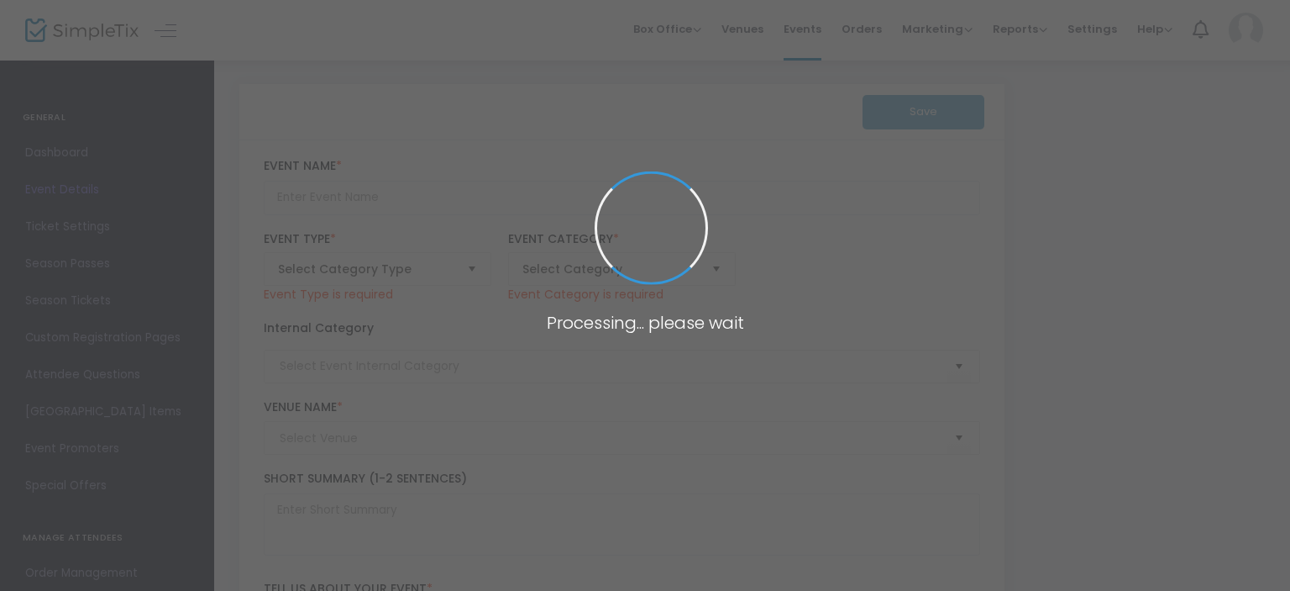
type input "Karunya: Mahabharatha (Indian Classical Dance/Drama Production)"
type textarea "Join us for an evening of Indian Classical dance and theatre! Doors open at 2:0…"
type input "Buy Tickets"
type input "[PERSON_NAME][GEOGRAPHIC_DATA] ([GEOGRAPHIC_DATA])"
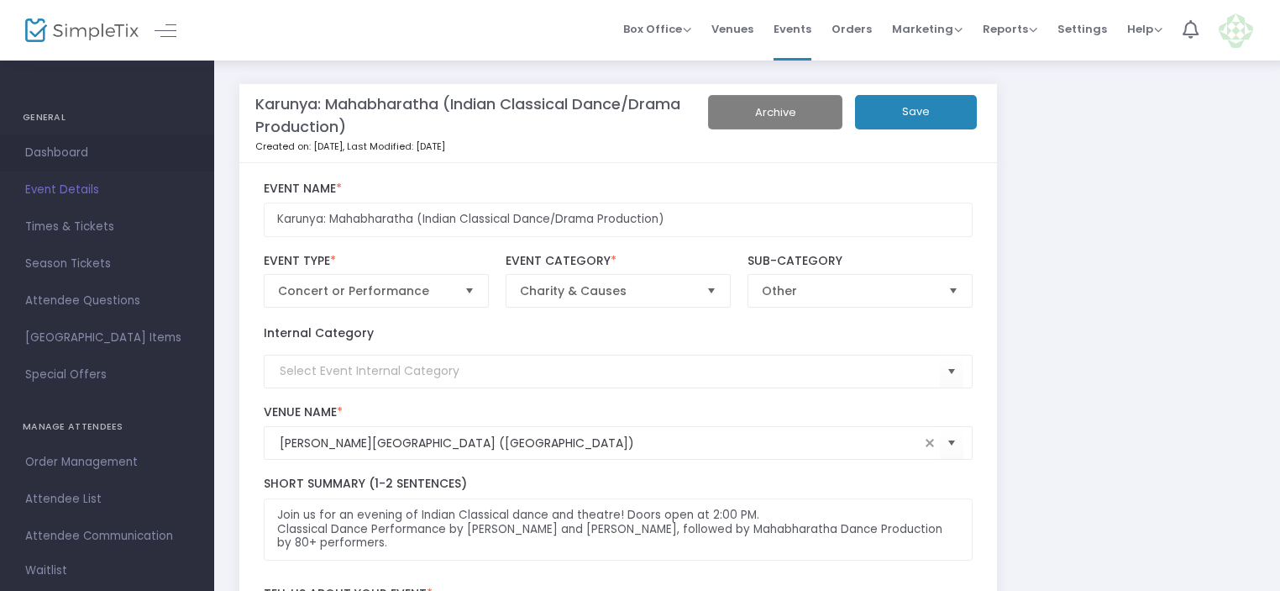
click at [47, 144] on span "Dashboard" at bounding box center [107, 153] width 164 height 22
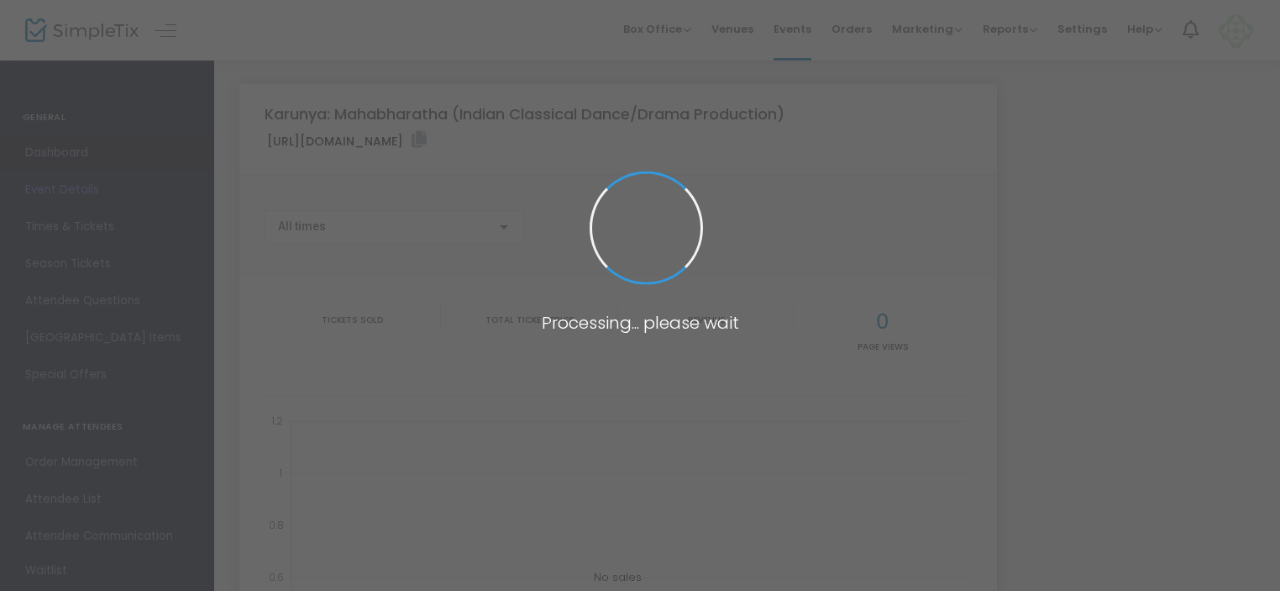
type input "[URL][DOMAIN_NAME]"
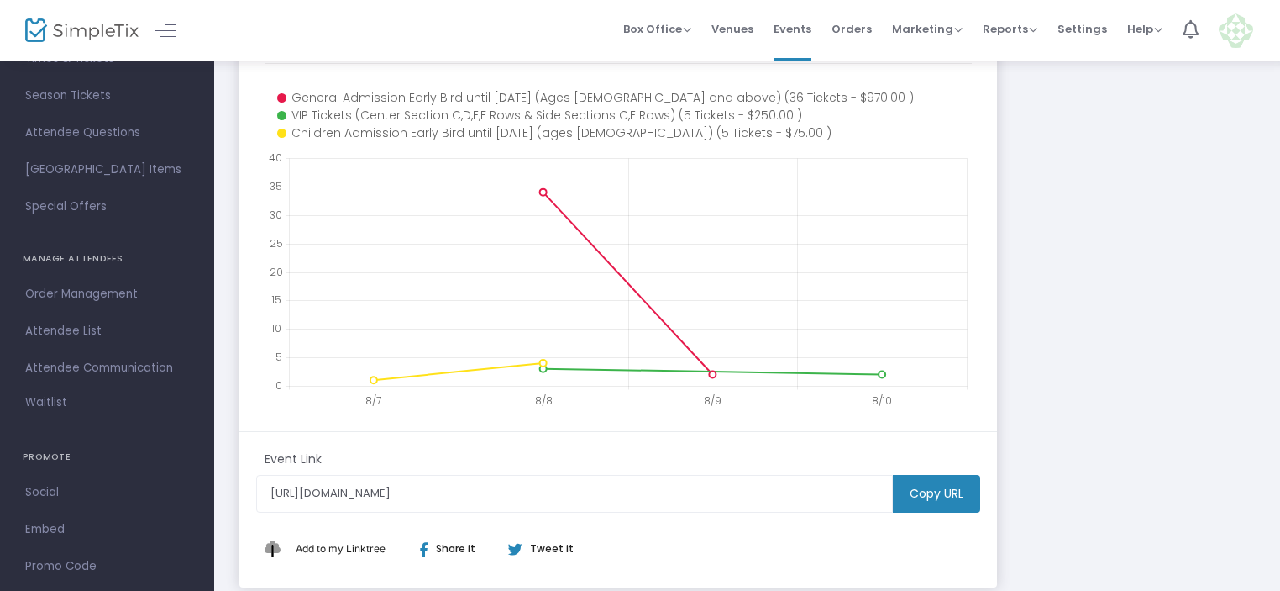
scroll to position [336, 0]
click at [1062, 182] on div "Karunya: Mahabharatha (Indian Classical Dance/Drama Production) [URL][DOMAIN_NA…" at bounding box center [747, 166] width 1032 height 836
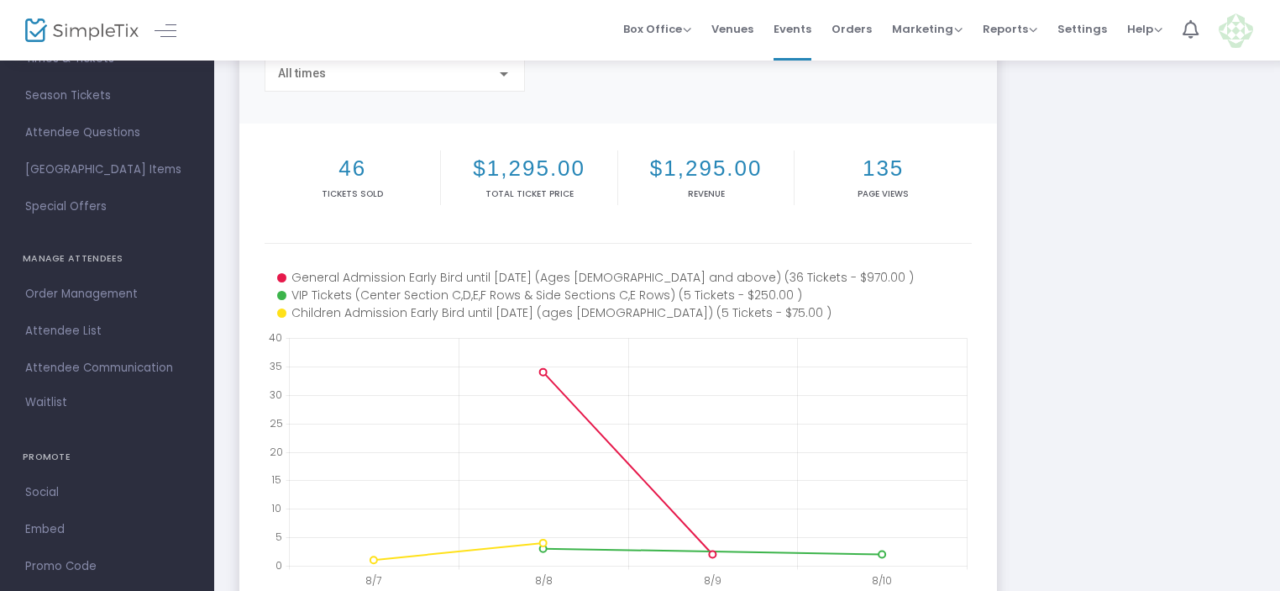
scroll to position [144, 0]
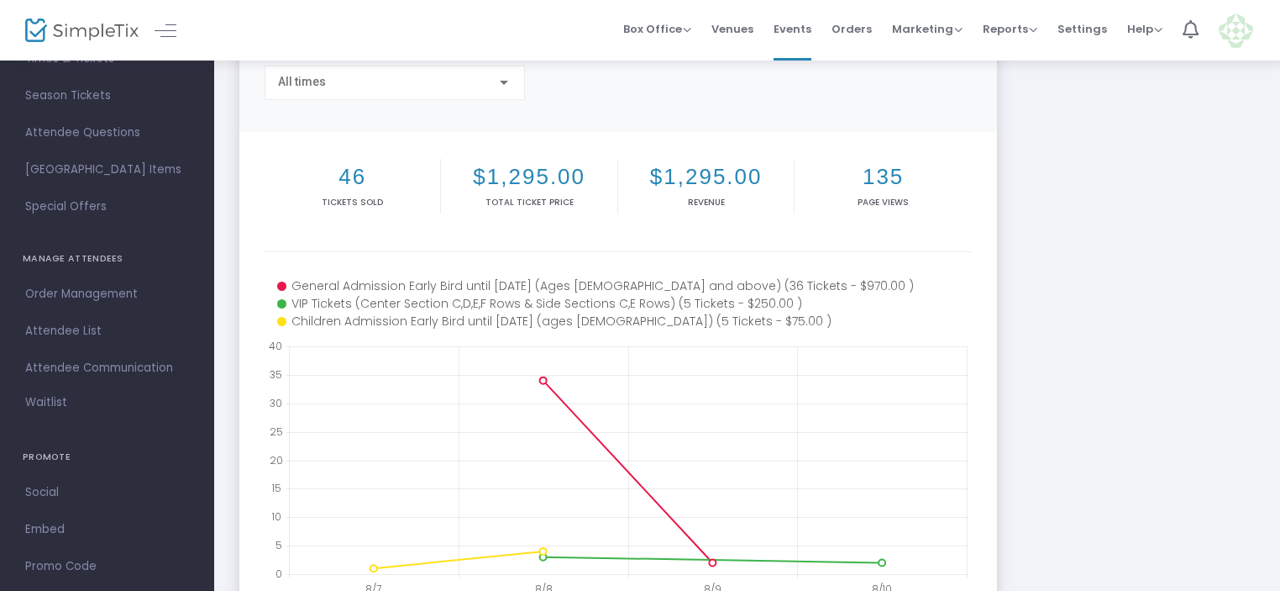
click at [1165, 342] on div "Karunya: Mahabharatha (Indian Classical Dance/Drama Production) [URL][DOMAIN_NA…" at bounding box center [747, 358] width 1032 height 836
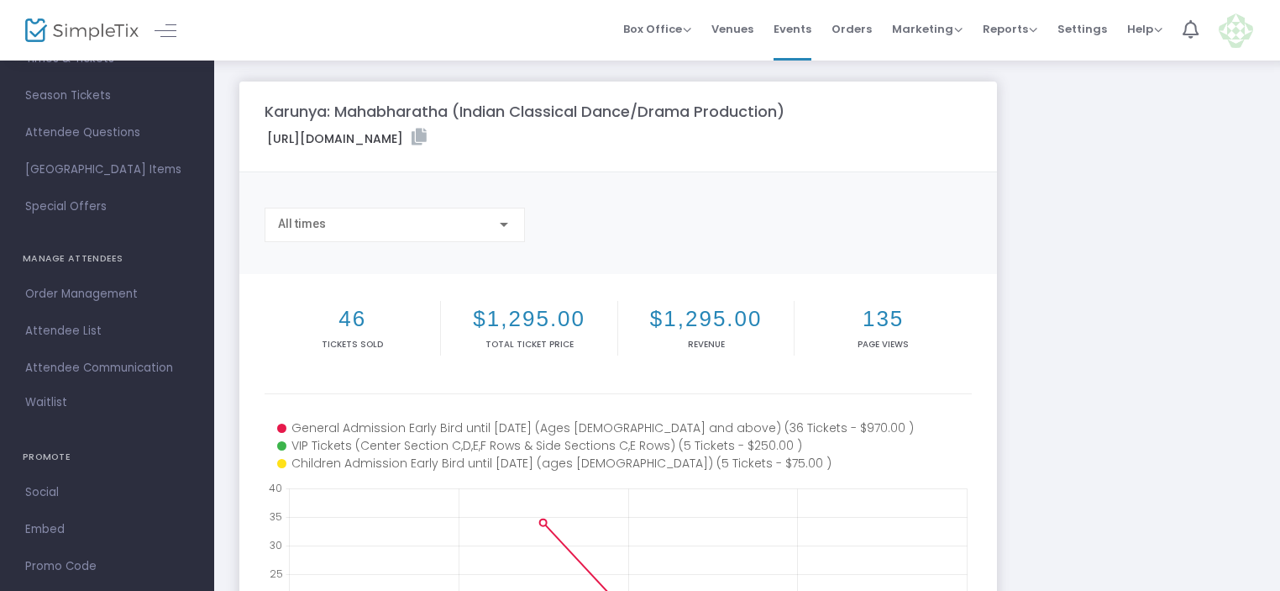
scroll to position [0, 0]
click at [427, 140] on icon at bounding box center [419, 139] width 15 height 17
